Goal: Information Seeking & Learning: Learn about a topic

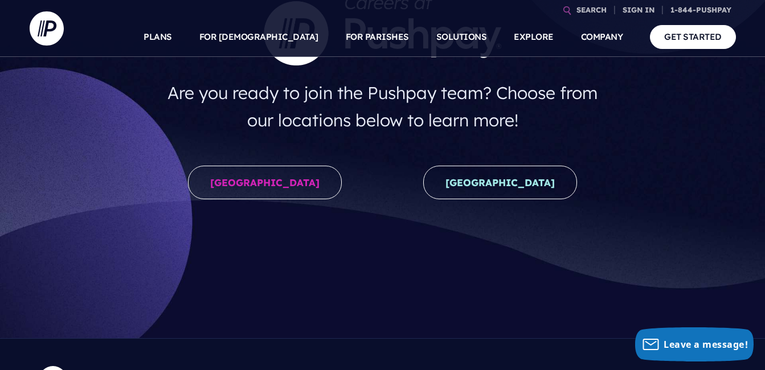
scroll to position [228, 0]
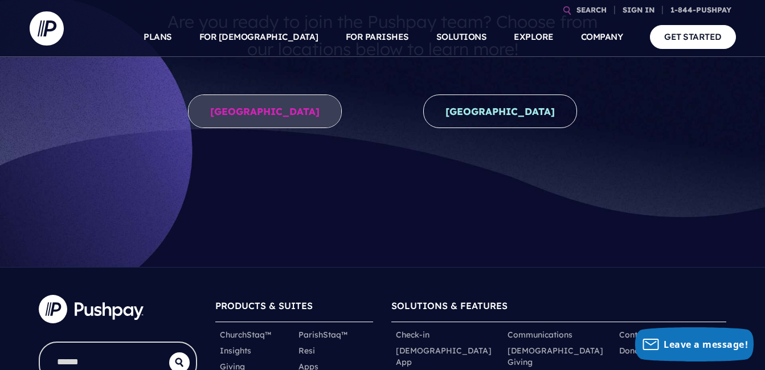
click at [291, 112] on link "[GEOGRAPHIC_DATA]" at bounding box center [265, 112] width 154 height 34
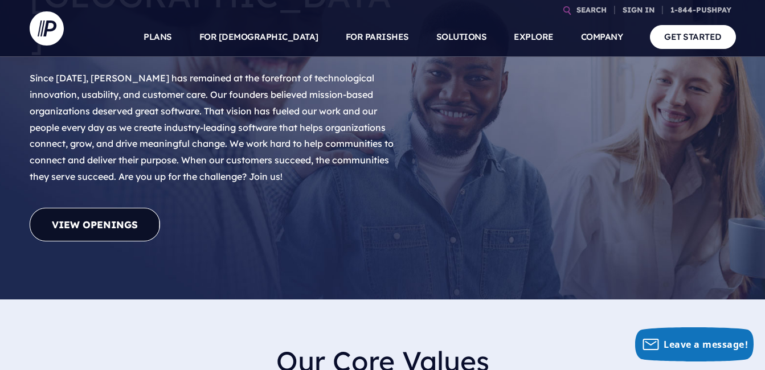
click at [127, 208] on link "View Openings" at bounding box center [95, 225] width 130 height 34
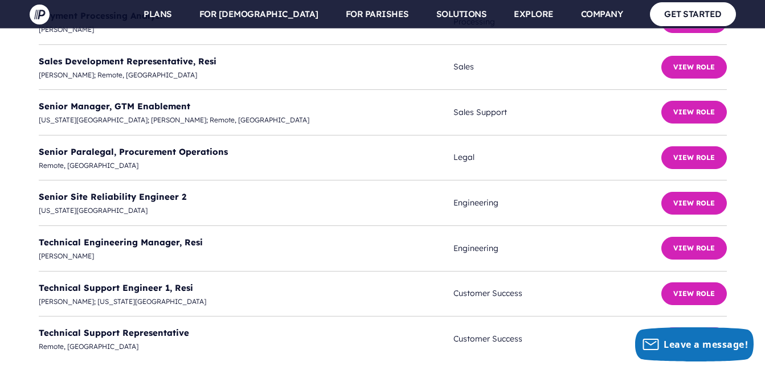
scroll to position [3449, 0]
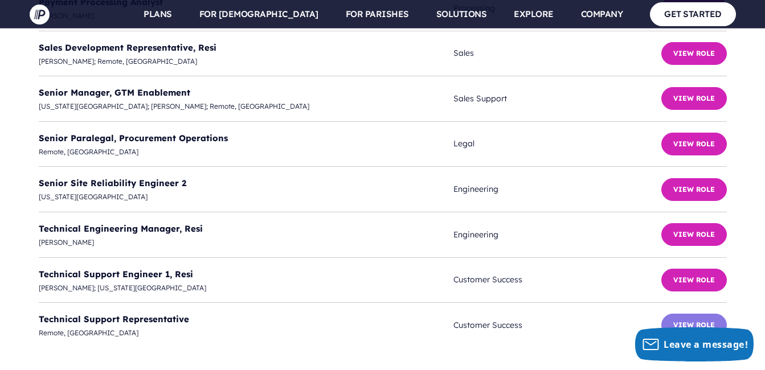
click at [689, 314] on button "View Role" at bounding box center [694, 325] width 66 height 23
